Goal: Information Seeking & Learning: Learn about a topic

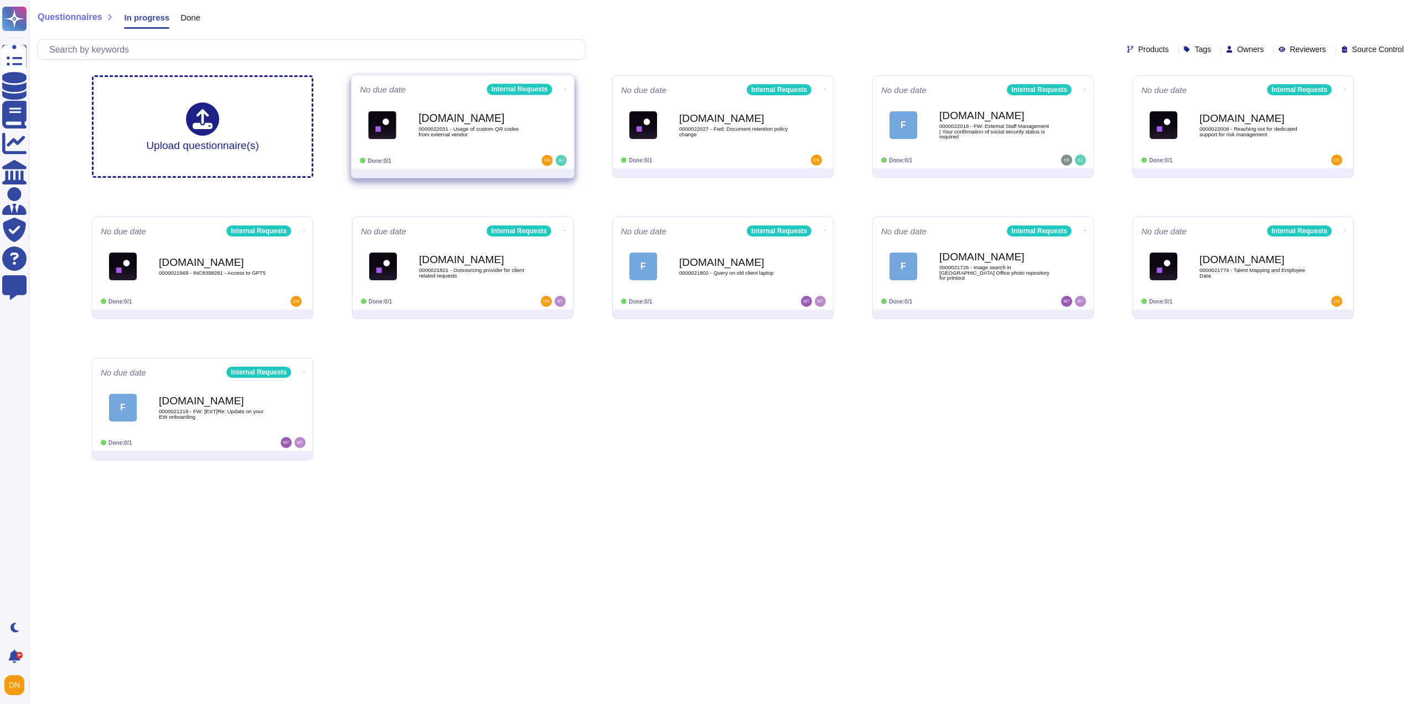
click at [518, 129] on span "0000022031 - Usage of custom QR codes from external vendor" at bounding box center [475, 131] width 112 height 11
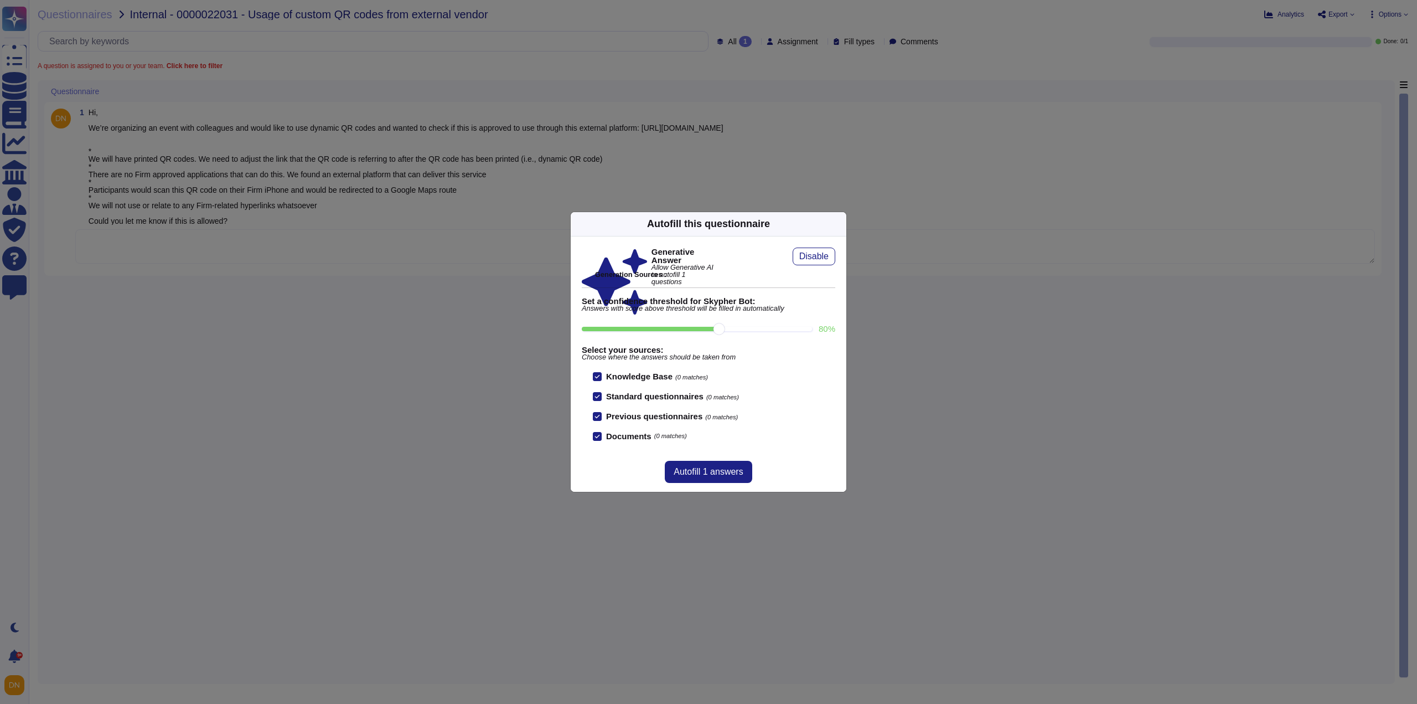
click at [840, 224] on icon at bounding box center [840, 224] width 0 height 0
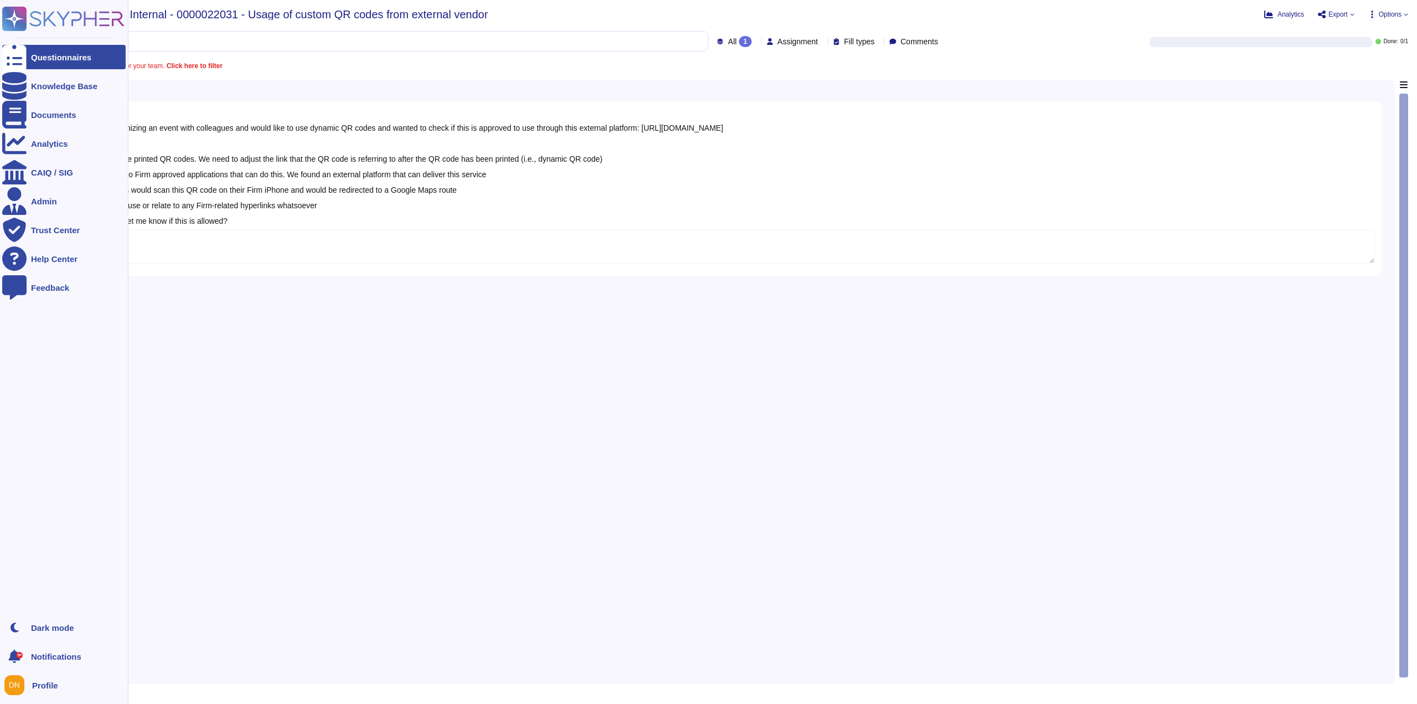
click at [14, 60] on icon at bounding box center [14, 57] width 24 height 33
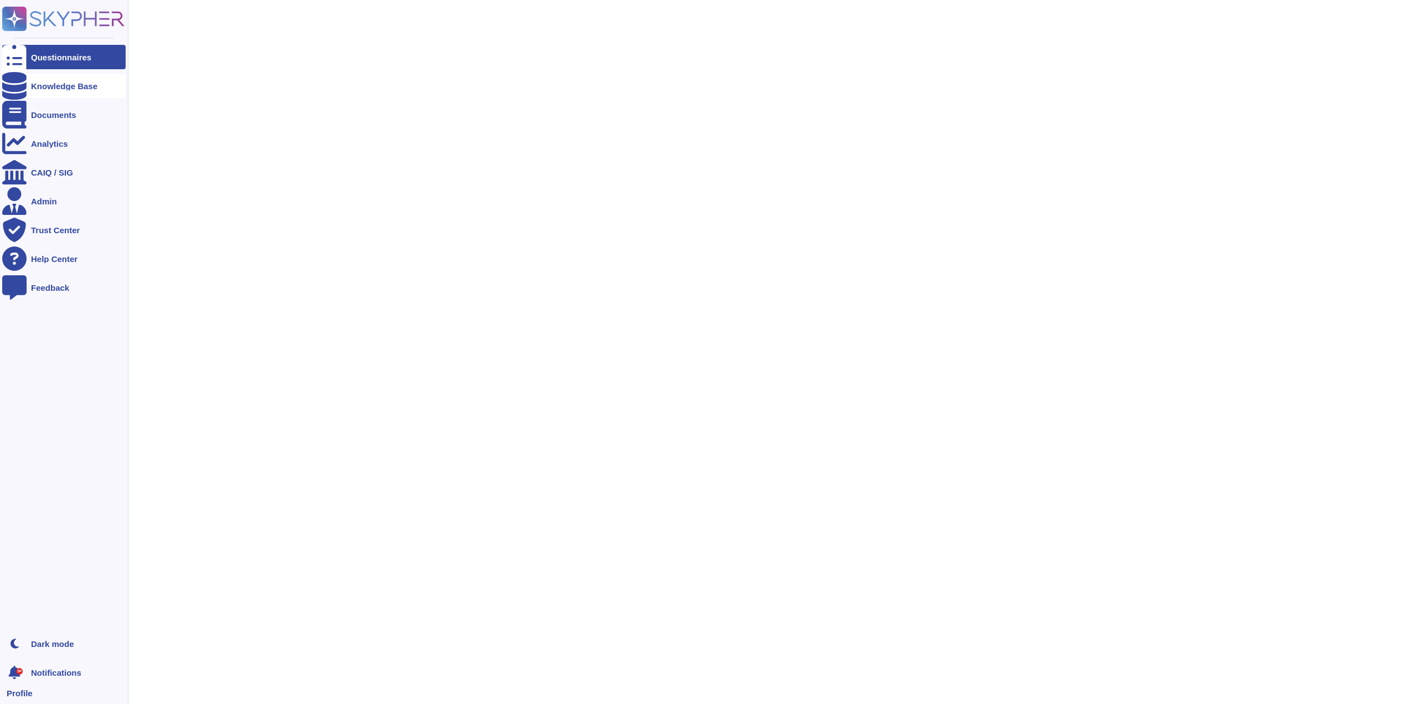
click at [34, 90] on div "Knowledge Base" at bounding box center [63, 86] width 123 height 24
